Goal: Task Accomplishment & Management: Manage account settings

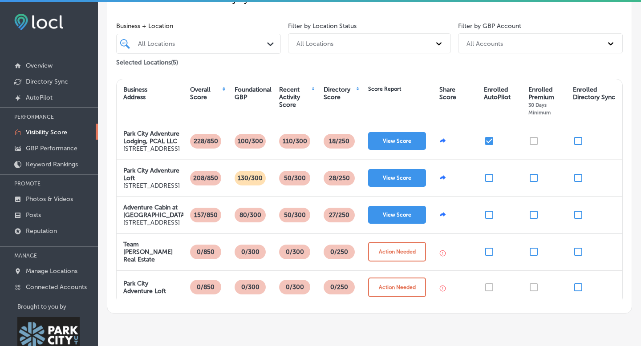
scroll to position [106, 0]
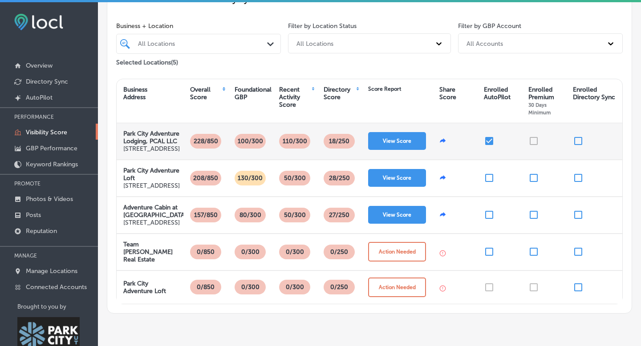
click at [488, 142] on input "checkbox" at bounding box center [489, 141] width 11 height 11
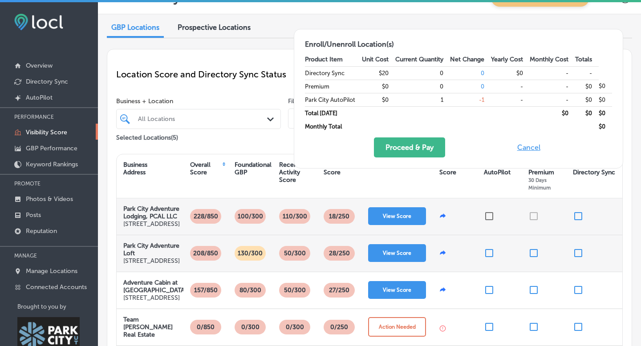
scroll to position [21, 0]
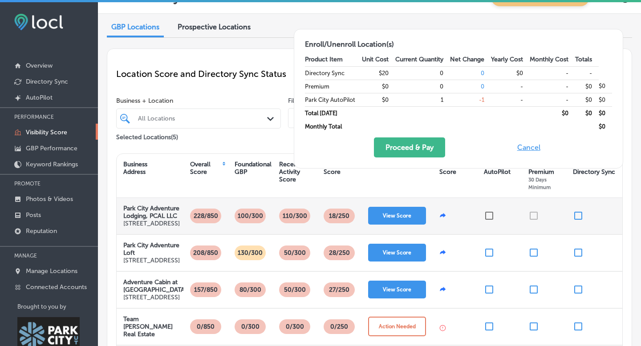
click at [489, 221] on input "checkbox" at bounding box center [489, 216] width 11 height 11
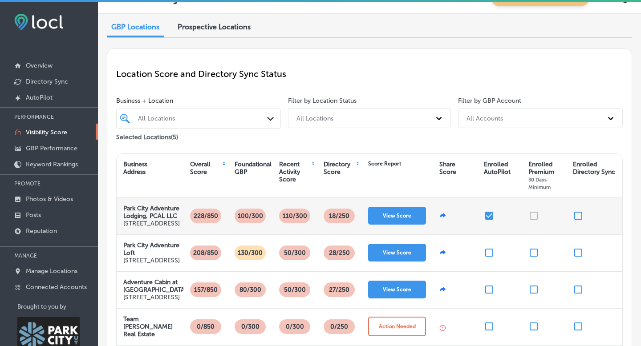
click at [535, 229] on div at bounding box center [544, 216] width 45 height 36
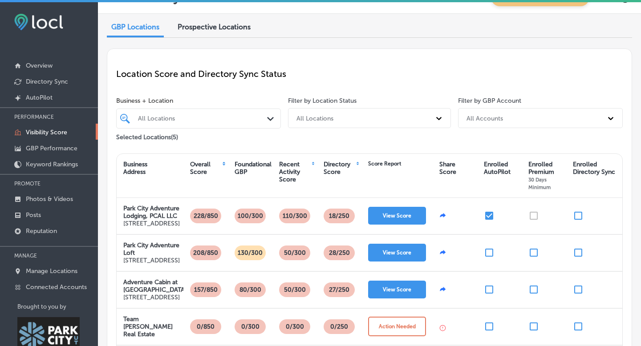
click at [487, 221] on input "checkbox" at bounding box center [489, 216] width 11 height 11
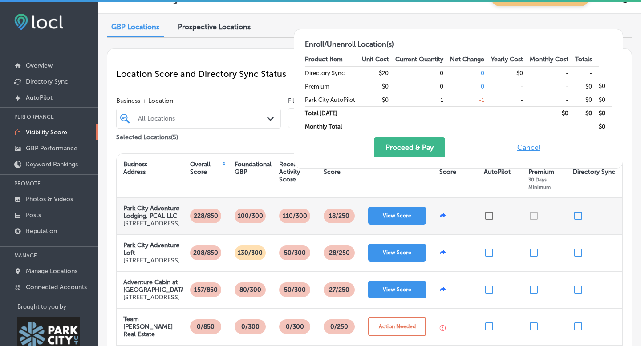
click at [534, 229] on div at bounding box center [544, 216] width 45 height 36
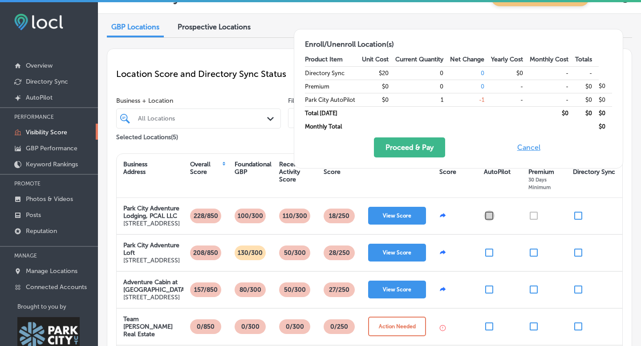
click at [488, 221] on input "checkbox" at bounding box center [489, 216] width 11 height 11
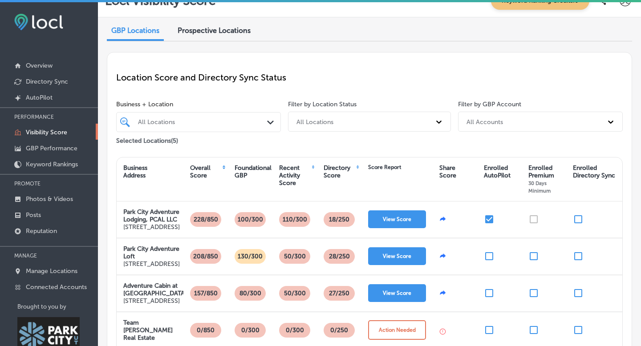
scroll to position [0, 0]
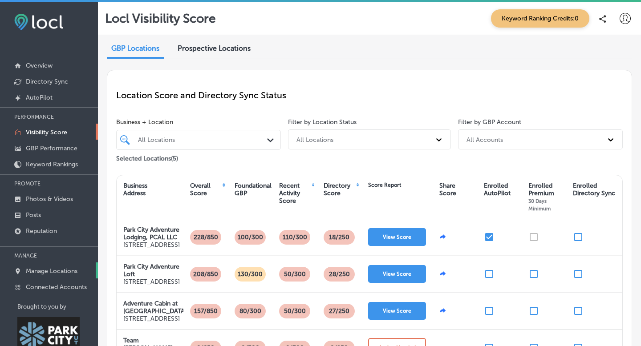
click at [58, 270] on p "Manage Locations" at bounding box center [52, 272] width 52 height 8
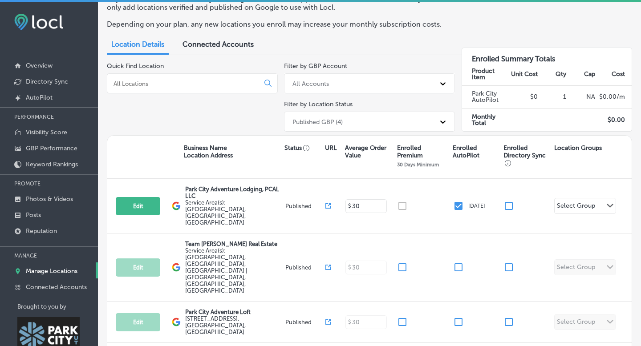
scroll to position [59, 0]
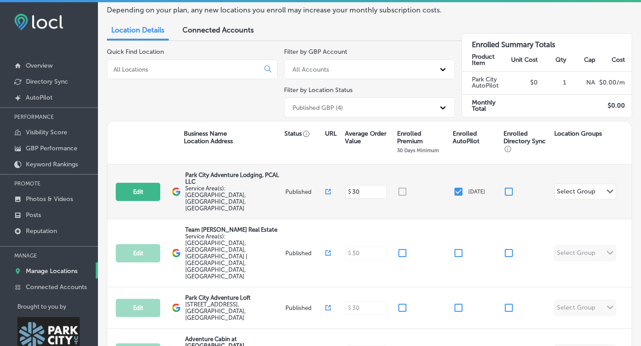
click at [402, 187] on div at bounding box center [425, 192] width 56 height 11
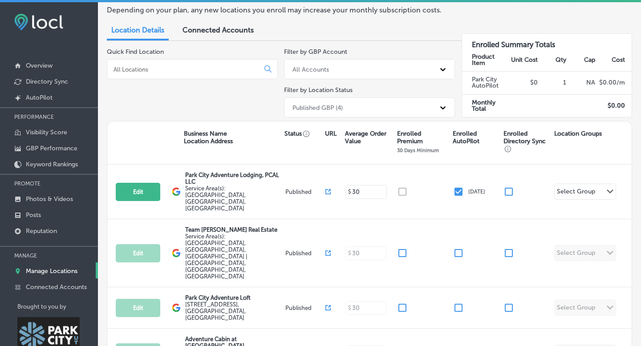
click at [224, 29] on span "Connected Accounts" at bounding box center [218, 30] width 71 height 8
